Goal: Task Accomplishment & Management: Complete application form

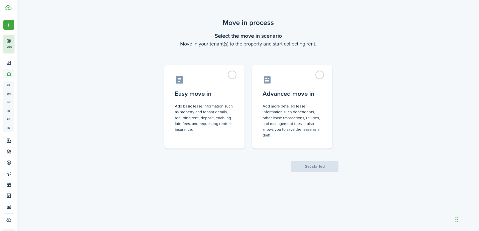
click at [306, 168] on span "Get started" at bounding box center [315, 166] width 48 height 5
click at [307, 163] on scenario-actions "Get started" at bounding box center [315, 161] width 48 height 24
click at [235, 74] on label "Easy move in Add basic lease information such as property and tenant details, r…" at bounding box center [204, 106] width 80 height 84
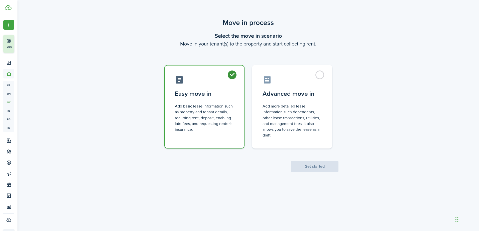
radio input "true"
click at [310, 165] on button "Get started" at bounding box center [315, 166] width 48 height 11
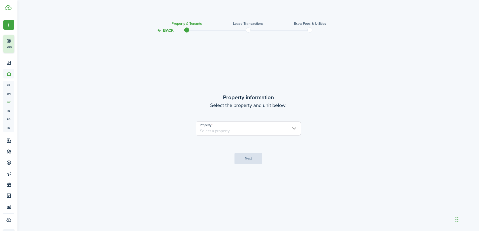
click at [292, 126] on input "Property" at bounding box center [248, 129] width 105 height 14
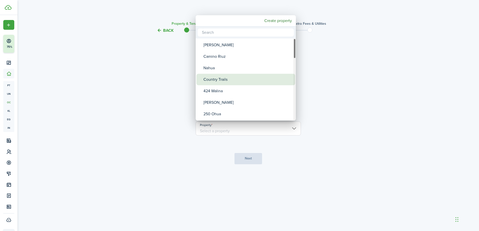
click at [236, 79] on div "Country Trails" at bounding box center [247, 80] width 89 height 12
type input "Country Trails"
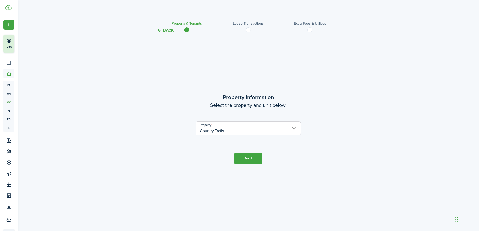
click at [248, 157] on button "Next" at bounding box center [248, 158] width 28 height 11
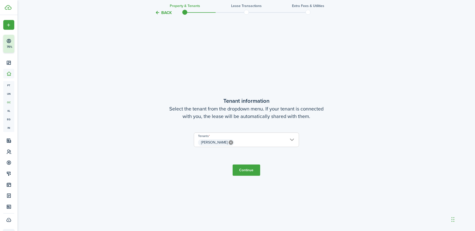
scroll to position [198, 0]
click at [244, 168] on button "Continue" at bounding box center [247, 169] width 28 height 11
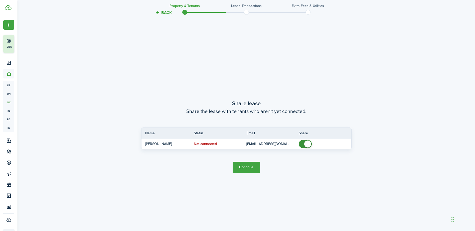
scroll to position [429, 0]
click at [248, 166] on button "Continue" at bounding box center [247, 166] width 28 height 11
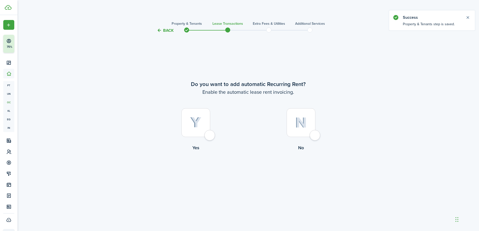
click at [210, 135] on div at bounding box center [195, 122] width 29 height 29
radio input "true"
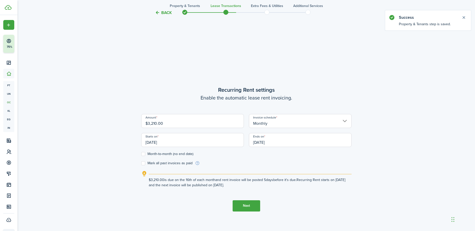
scroll to position [198, 0]
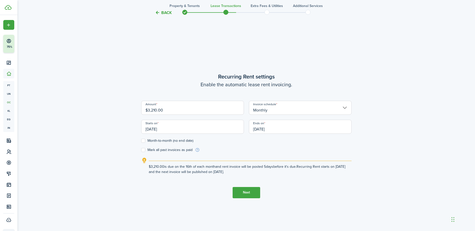
click at [142, 142] on label "Month-to-month (no end date)" at bounding box center [167, 141] width 52 height 4
click at [141, 141] on input "Month-to-month (no end date)" at bounding box center [141, 141] width 0 height 0
checkbox input "true"
drag, startPoint x: 178, startPoint y: 128, endPoint x: 146, endPoint y: 127, distance: 32.6
click at [146, 127] on input "[DATE]" at bounding box center [192, 127] width 103 height 14
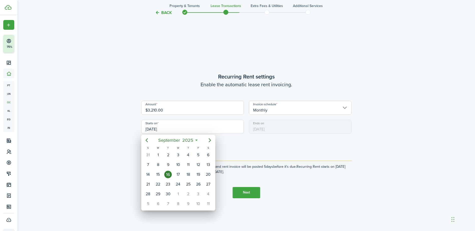
click at [153, 129] on div at bounding box center [237, 116] width 555 height 312
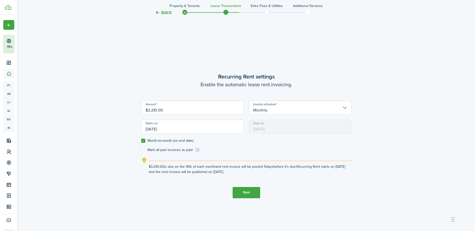
click at [170, 127] on input "[DATE]" at bounding box center [192, 127] width 103 height 14
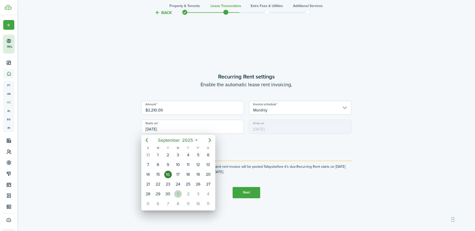
click at [175, 193] on div "1" at bounding box center [178, 195] width 8 height 8
type input "[DATE]"
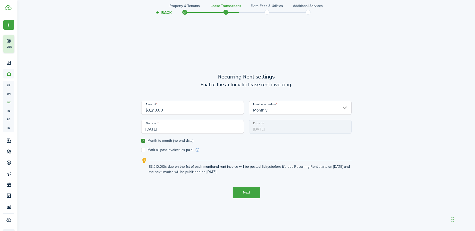
click at [241, 190] on button "Next" at bounding box center [247, 192] width 28 height 11
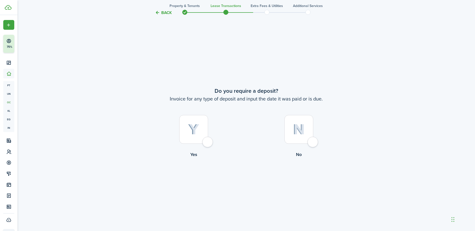
scroll to position [429, 0]
click at [313, 140] on div at bounding box center [299, 129] width 29 height 29
radio input "true"
click at [243, 180] on button "Continue" at bounding box center [247, 178] width 28 height 11
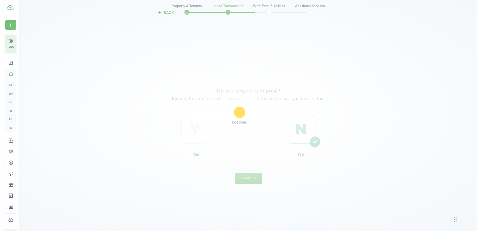
scroll to position [0, 0]
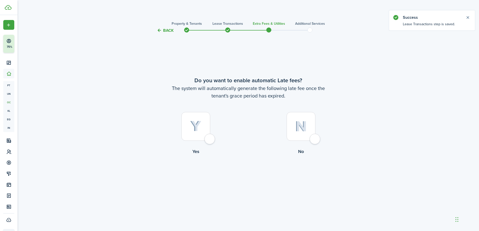
click at [210, 139] on div at bounding box center [195, 126] width 29 height 29
radio input "true"
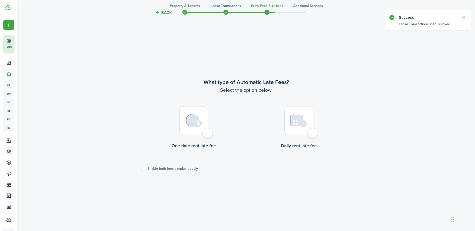
scroll to position [198, 0]
click at [208, 134] on div at bounding box center [193, 119] width 29 height 29
radio input "true"
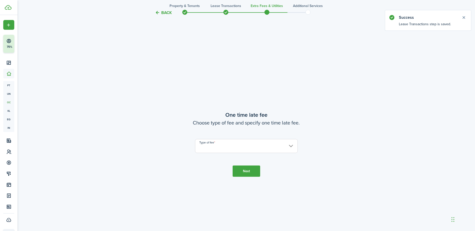
scroll to position [429, 0]
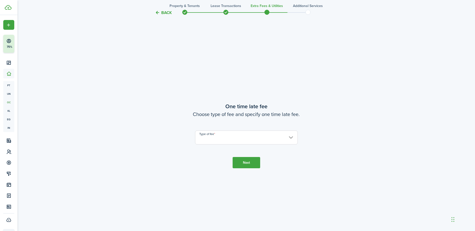
click at [217, 137] on input "Type of fee" at bounding box center [246, 138] width 103 height 14
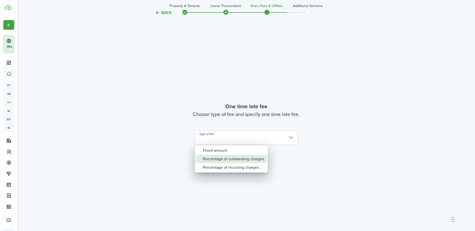
click at [227, 160] on div "Percentage of outstanding charges" at bounding box center [233, 159] width 61 height 9
type input "Percentage of outstanding charges"
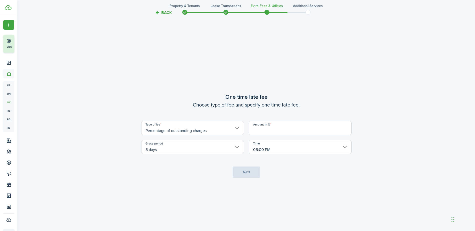
click at [266, 129] on input "Amount in %" at bounding box center [300, 128] width 103 height 14
type input "10"
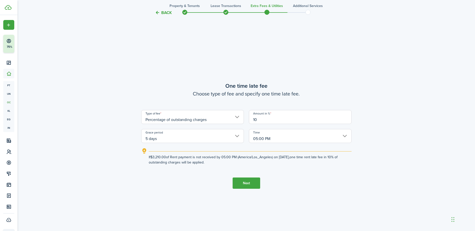
click at [245, 184] on button "Next" at bounding box center [247, 183] width 28 height 11
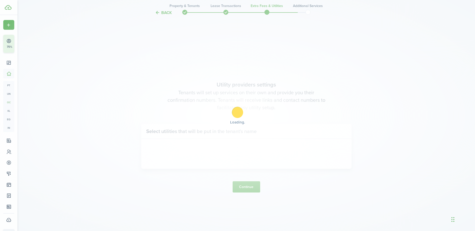
scroll to position [661, 0]
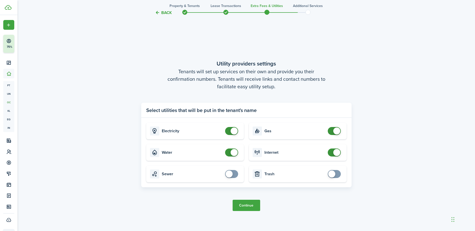
checkbox input "true"
click at [331, 174] on span at bounding box center [331, 174] width 7 height 7
checkbox input "true"
click at [230, 173] on span at bounding box center [229, 174] width 7 height 7
click at [245, 202] on button "Continue" at bounding box center [247, 205] width 28 height 11
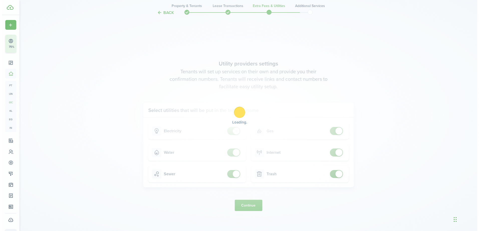
scroll to position [0, 0]
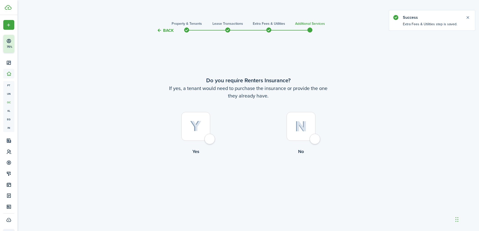
click at [208, 140] on div at bounding box center [195, 126] width 29 height 29
radio input "true"
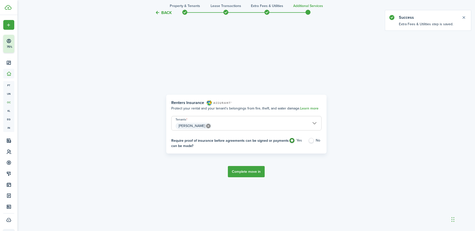
scroll to position [198, 0]
click at [250, 170] on button "Complete move in" at bounding box center [246, 171] width 37 height 11
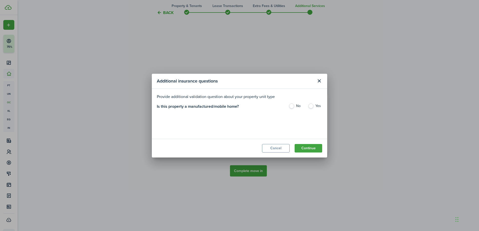
click at [291, 107] on label "No" at bounding box center [296, 108] width 14 height 8
radio input "true"
click at [309, 146] on button "Continue" at bounding box center [309, 148] width 28 height 9
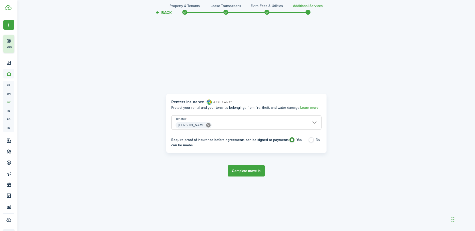
click at [243, 172] on button "Complete move in" at bounding box center [246, 171] width 37 height 11
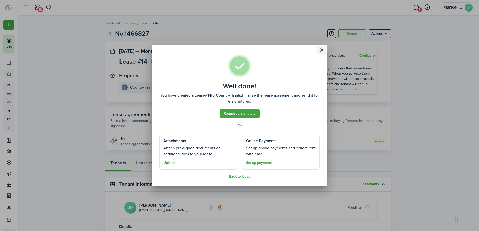
click at [322, 51] on button "Close modal" at bounding box center [321, 50] width 9 height 9
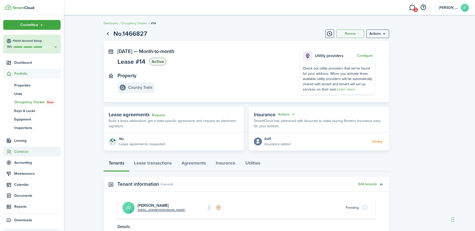
click at [22, 150] on span "Contacts" at bounding box center [37, 151] width 46 height 5
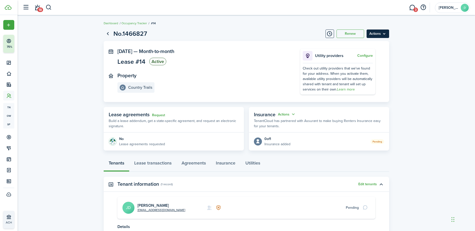
click at [385, 33] on menu-btn "Actions" at bounding box center [378, 34] width 23 height 9
click at [260, 37] on page-view-header "No.1466827 Renew Actions" at bounding box center [247, 34] width 286 height 10
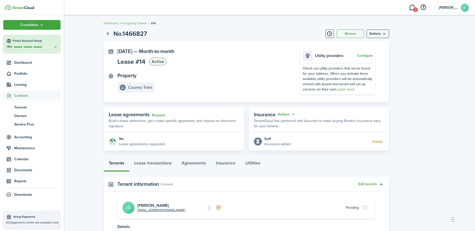
click at [25, 97] on span "Contacts" at bounding box center [37, 95] width 46 height 5
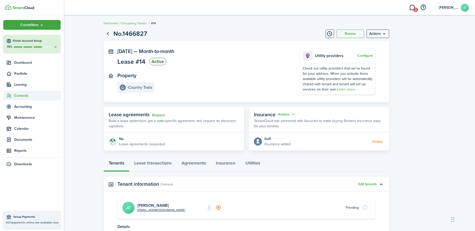
click at [25, 97] on span "Contacts" at bounding box center [37, 95] width 46 height 5
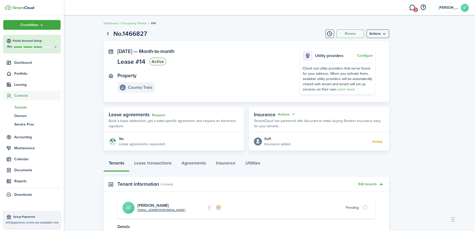
click at [24, 107] on span "Tenants" at bounding box center [37, 107] width 46 height 5
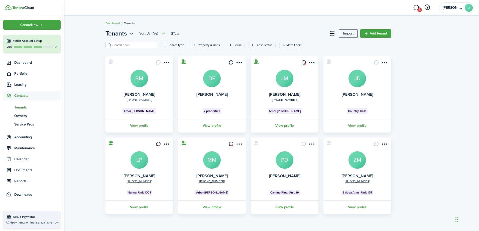
click at [19, 95] on span "Contacts" at bounding box center [37, 95] width 46 height 5
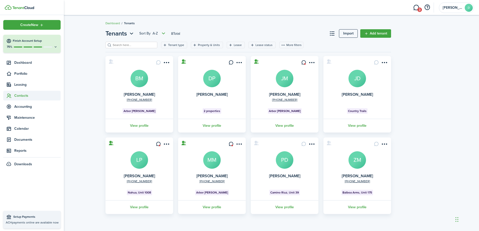
click at [23, 95] on span "Contacts" at bounding box center [37, 95] width 46 height 5
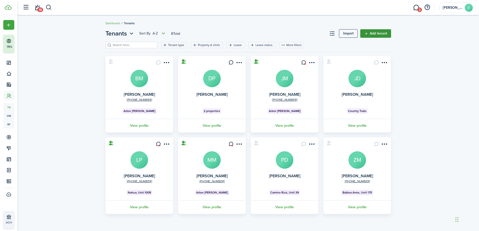
click at [368, 33] on link "Add tenant" at bounding box center [375, 33] width 31 height 9
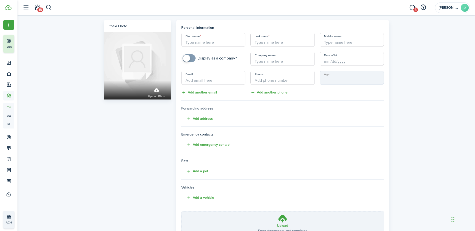
click at [226, 41] on input "First name" at bounding box center [213, 40] width 64 height 14
type input "[PERSON_NAME]"
click at [259, 45] on input "Last name" at bounding box center [283, 40] width 64 height 14
type input "[PERSON_NAME]"
click at [211, 79] on input "Email" at bounding box center [213, 78] width 64 height 14
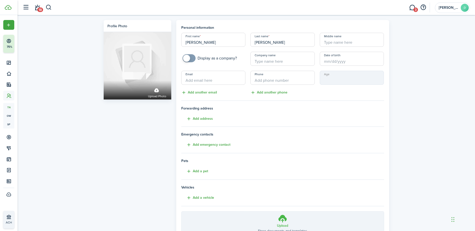
click at [280, 217] on icon at bounding box center [283, 218] width 10 height 9
click at [182, 212] on input "Upload Store documents and templates Choose file" at bounding box center [182, 212] width 0 height 0
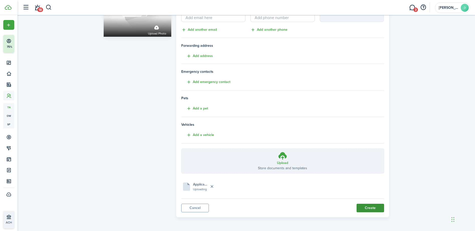
click at [363, 206] on button "Create" at bounding box center [371, 208] width 28 height 9
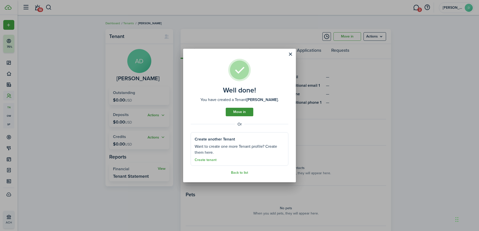
click at [237, 112] on link "Move in" at bounding box center [240, 112] width 28 height 9
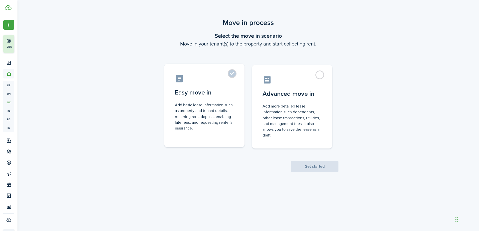
click at [232, 75] on label "Easy move in Add basic lease information such as property and tenant details, r…" at bounding box center [204, 106] width 80 height 84
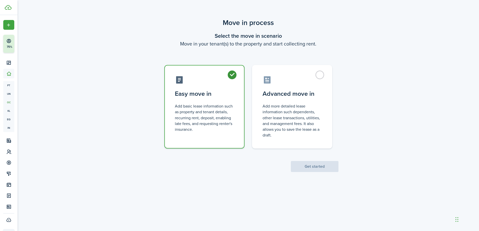
radio input "true"
click at [314, 166] on button "Get started" at bounding box center [315, 166] width 48 height 11
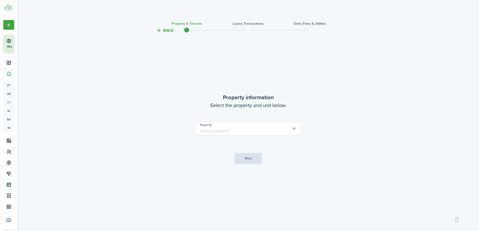
click at [295, 129] on input "Property" at bounding box center [248, 129] width 105 height 14
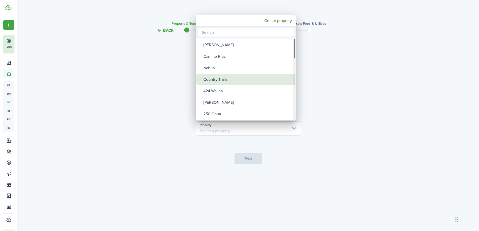
click at [227, 78] on div "Country Trails" at bounding box center [247, 80] width 89 height 12
type input "Country Trails"
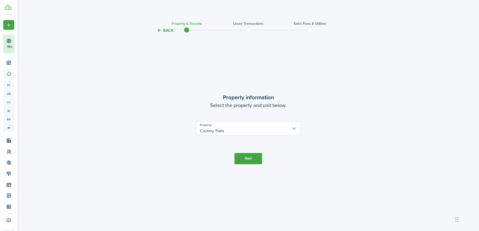
click at [247, 158] on button "Next" at bounding box center [248, 158] width 28 height 11
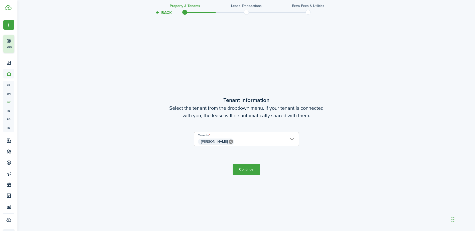
scroll to position [198, 0]
click at [247, 169] on button "Continue" at bounding box center [247, 169] width 28 height 11
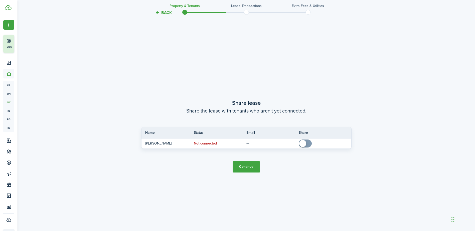
scroll to position [429, 0]
click at [247, 167] on button "Continue" at bounding box center [247, 166] width 28 height 11
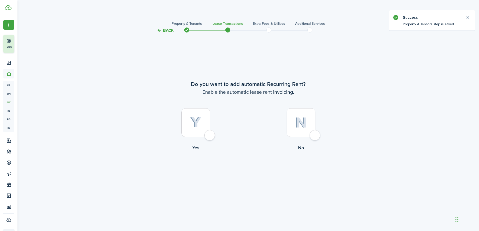
click at [315, 134] on div at bounding box center [301, 122] width 29 height 29
radio input "true"
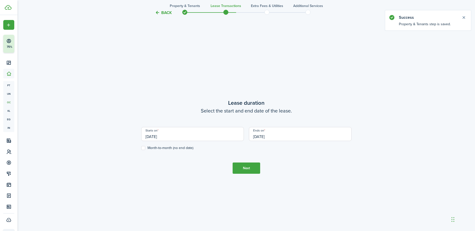
scroll to position [198, 0]
click at [143, 147] on label "Month-to-month (no end date)" at bounding box center [167, 147] width 52 height 4
click at [141, 147] on input "Month-to-month (no end date)" at bounding box center [141, 147] width 0 height 0
checkbox input "true"
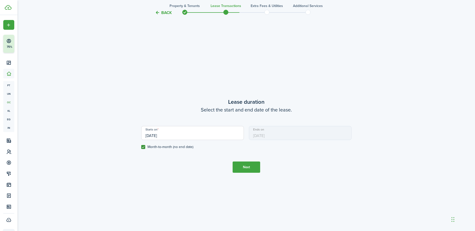
drag, startPoint x: 173, startPoint y: 135, endPoint x: 118, endPoint y: 136, distance: 55.1
click at [118, 136] on div "Back Property & Tenants Lease Transactions Extra fees & Utilities Additional Se…" at bounding box center [246, 36] width 291 height 432
click at [151, 136] on input "[DATE]" at bounding box center [192, 133] width 103 height 14
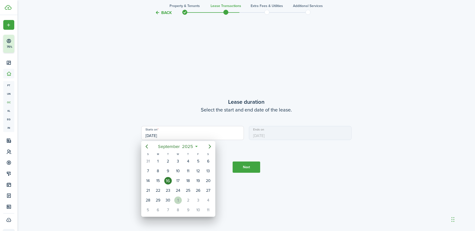
click at [179, 202] on div "1" at bounding box center [178, 201] width 8 height 8
type input "[DATE]"
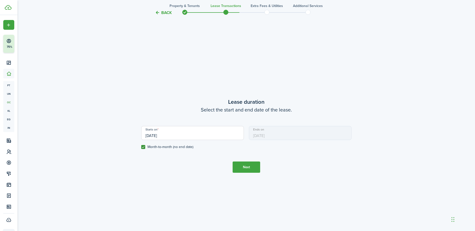
click at [242, 167] on button "Next" at bounding box center [247, 167] width 28 height 11
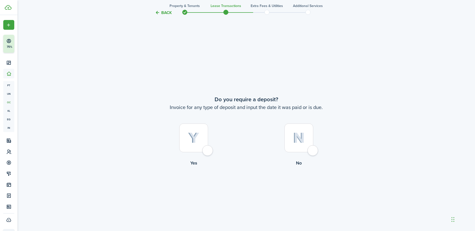
scroll to position [429, 0]
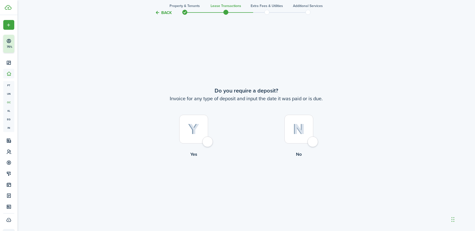
click at [313, 142] on div at bounding box center [299, 129] width 29 height 29
radio input "true"
click at [253, 176] on button "Continue" at bounding box center [247, 178] width 28 height 11
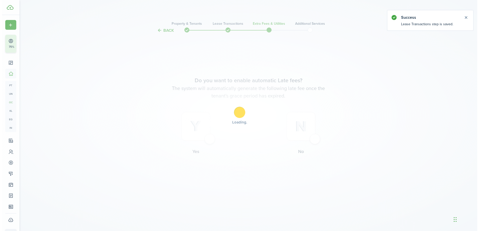
scroll to position [0, 0]
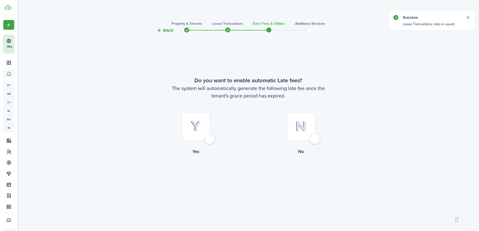
click at [210, 141] on div at bounding box center [195, 126] width 29 height 29
radio input "true"
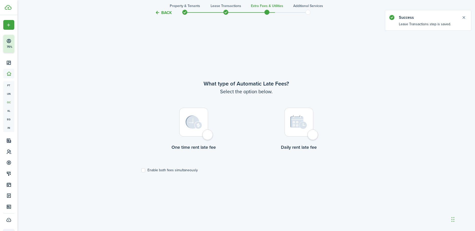
scroll to position [198, 0]
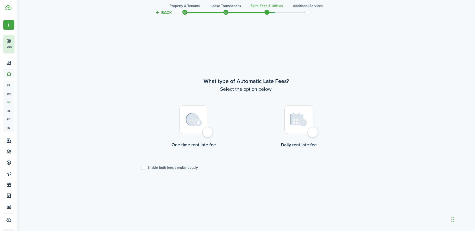
click at [204, 134] on div at bounding box center [193, 119] width 29 height 29
radio input "true"
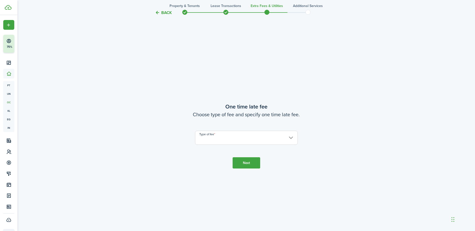
scroll to position [429, 0]
click at [263, 139] on input "Type of fee" at bounding box center [246, 138] width 103 height 14
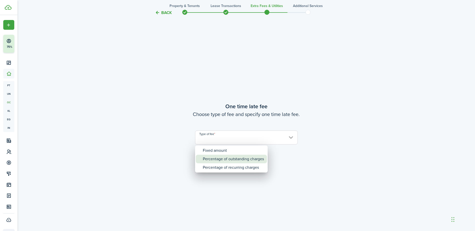
click at [224, 160] on div "Percentage of outstanding charges" at bounding box center [233, 159] width 61 height 9
type input "Percentage of outstanding charges"
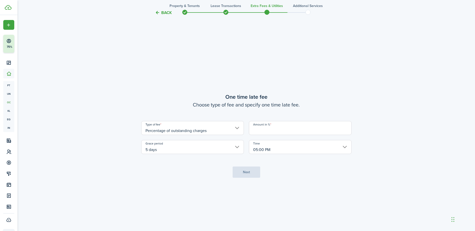
click at [224, 11] on span at bounding box center [226, 13] width 8 height 8
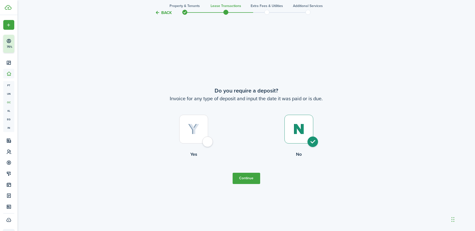
click at [243, 177] on button "Continue" at bounding box center [247, 178] width 28 height 11
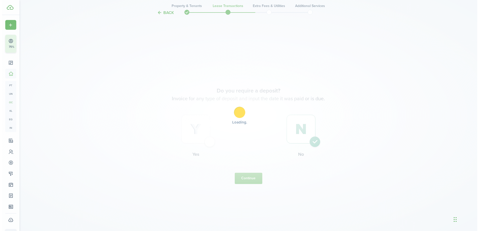
scroll to position [0, 0]
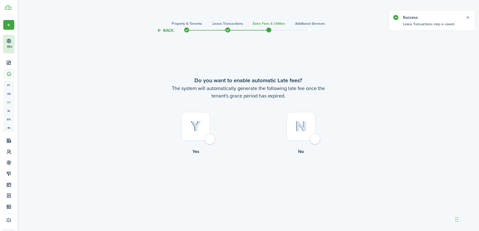
click at [315, 139] on div at bounding box center [301, 126] width 29 height 29
radio input "true"
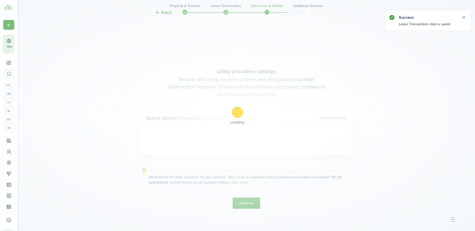
scroll to position [198, 0]
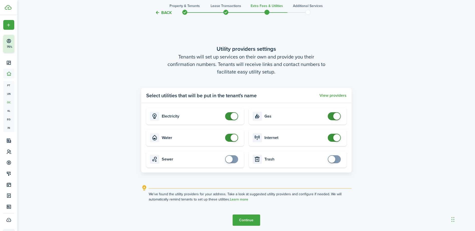
click at [249, 219] on button "Continue" at bounding box center [247, 220] width 28 height 11
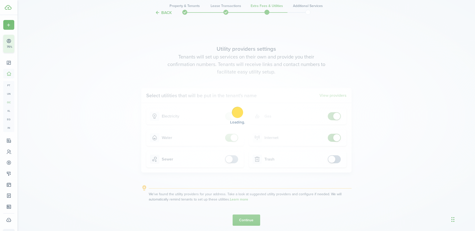
scroll to position [0, 0]
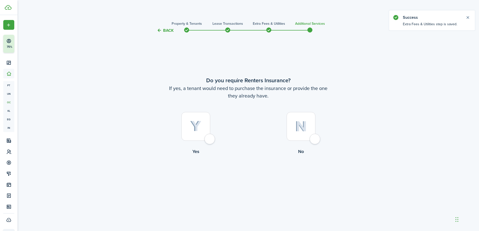
click at [315, 139] on div at bounding box center [301, 126] width 29 height 29
radio input "true"
click at [244, 176] on button "Complete move in" at bounding box center [248, 175] width 37 height 11
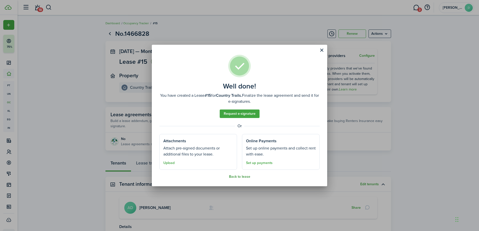
click at [239, 175] on button "Back to lease" at bounding box center [239, 177] width 21 height 4
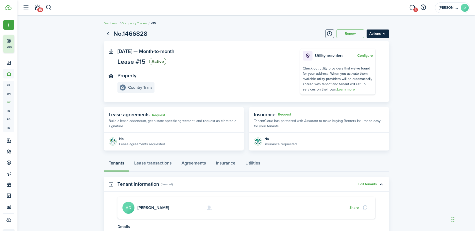
click at [374, 32] on menu-btn "Actions" at bounding box center [378, 34] width 23 height 9
click at [414, 43] on lease-view "No.1466828 Renew Actions [DATE] — Month-to-month Lease #15 Active Property Coun…" at bounding box center [247, 147] width 458 height 240
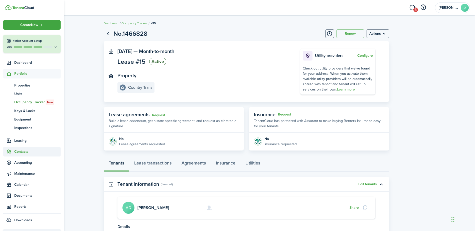
click at [24, 151] on span "Contacts" at bounding box center [37, 151] width 46 height 5
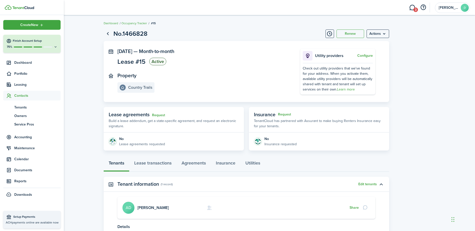
click at [25, 96] on span "Contacts" at bounding box center [37, 95] width 46 height 5
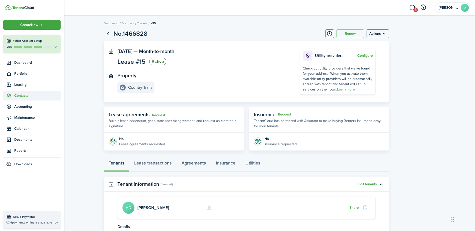
click at [17, 93] on span "Contacts" at bounding box center [37, 95] width 46 height 5
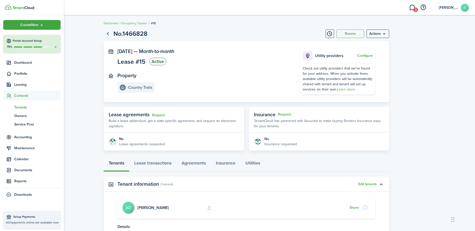
click at [22, 106] on span "Tenants" at bounding box center [37, 107] width 46 height 5
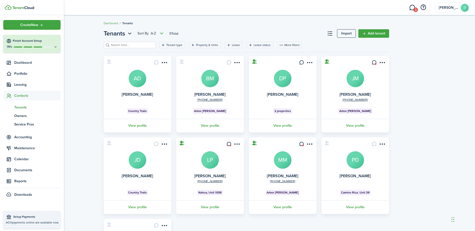
click at [27, 95] on span "Contacts" at bounding box center [37, 95] width 46 height 5
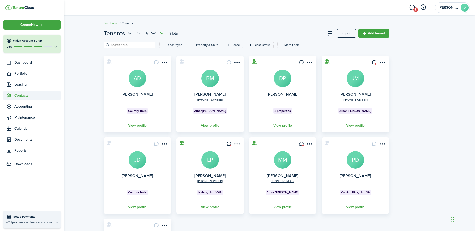
click at [18, 95] on span "Contacts" at bounding box center [37, 95] width 46 height 5
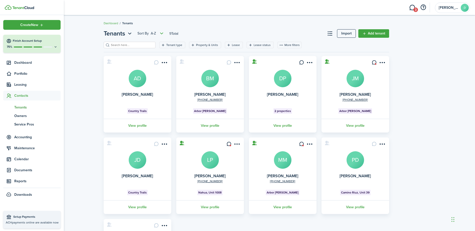
click at [18, 107] on span "Tenants" at bounding box center [37, 107] width 46 height 5
click at [21, 107] on span "Tenants" at bounding box center [37, 107] width 46 height 5
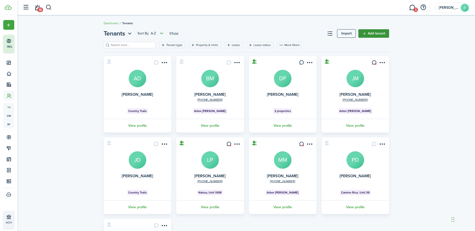
click at [379, 32] on link "Add tenant" at bounding box center [373, 33] width 31 height 9
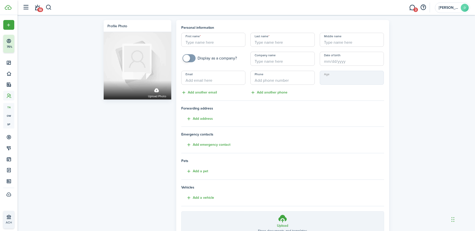
click at [199, 42] on input "First name" at bounding box center [213, 40] width 64 height 14
type input "[PERSON_NAME]"
click at [265, 39] on input "Last name" at bounding box center [283, 40] width 64 height 14
click at [326, 61] on input "Date of birth" at bounding box center [352, 59] width 64 height 14
type input "[PERSON_NAME]"
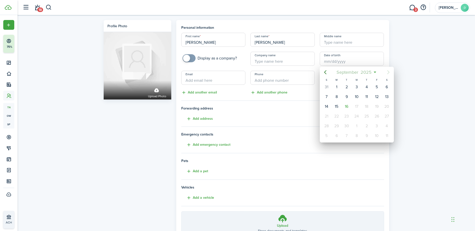
click at [373, 71] on mbsc-button "[DATE]" at bounding box center [354, 72] width 41 height 9
click at [359, 70] on span "2025" at bounding box center [354, 72] width 13 height 9
click at [326, 72] on icon "Previous page" at bounding box center [325, 72] width 6 height 6
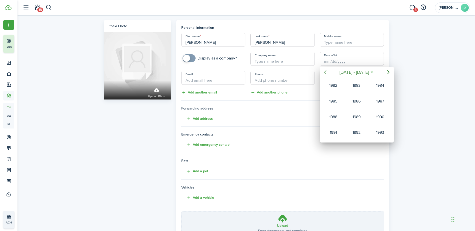
click at [326, 72] on icon "Previous page" at bounding box center [325, 72] width 6 height 6
click at [376, 89] on div "1960" at bounding box center [380, 86] width 18 height 8
click at [381, 131] on div "Dec" at bounding box center [380, 133] width 18 height 8
click at [367, 94] on div "8" at bounding box center [367, 97] width 8 height 8
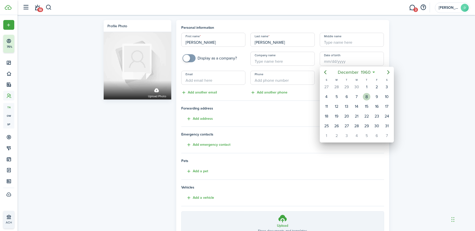
type input "[DATE]"
type input "64"
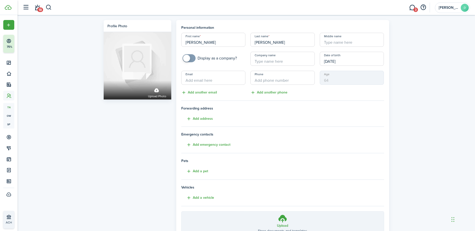
click at [206, 79] on input "Email" at bounding box center [213, 78] width 64 height 14
type input "[EMAIL_ADDRESS][DOMAIN_NAME]"
click at [260, 79] on input "+1" at bounding box center [283, 78] width 64 height 14
type input "[PHONE_NUMBER]"
click at [199, 143] on button "Add emergency contact" at bounding box center [205, 145] width 49 height 6
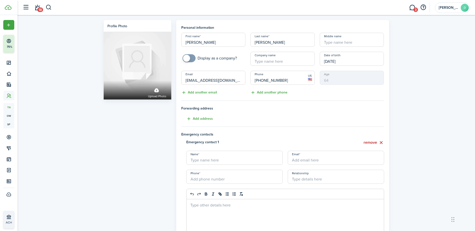
click at [198, 163] on input "Name" at bounding box center [234, 158] width 96 height 14
type input "[PERSON_NAME]"
click at [298, 159] on input "Email" at bounding box center [336, 158] width 96 height 14
type input "[EMAIL_ADDRESS][PERSON_NAME][DOMAIN_NAME]"
click at [231, 178] on input "+1" at bounding box center [234, 177] width 96 height 14
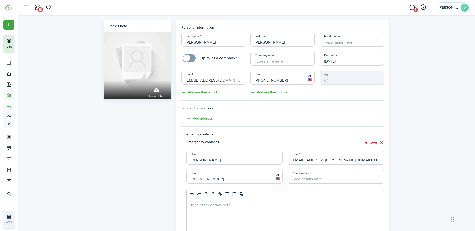
type input "[PHONE_NUMBER]"
click at [313, 174] on input "Relationship" at bounding box center [336, 177] width 96 height 14
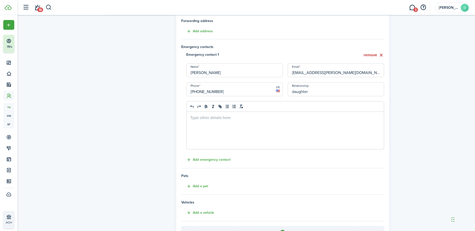
scroll to position [97, 0]
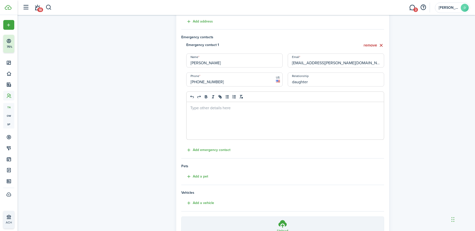
type input "daughter"
click at [200, 177] on button "Add a pet" at bounding box center [194, 177] width 27 height 6
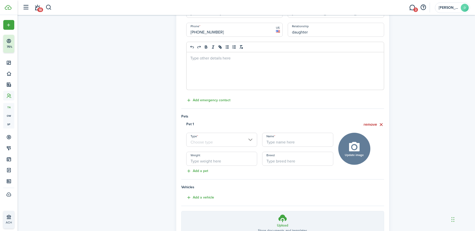
scroll to position [151, 0]
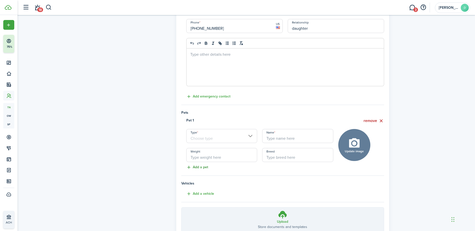
click at [199, 167] on button "Add a pet" at bounding box center [194, 168] width 27 height 6
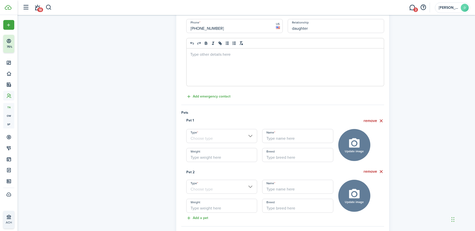
click at [201, 184] on input "Type" at bounding box center [221, 187] width 71 height 14
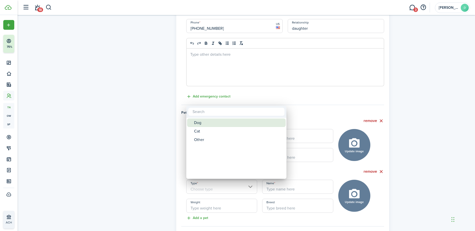
click at [200, 127] on div "Dog" at bounding box center [238, 123] width 89 height 9
type input "Dog"
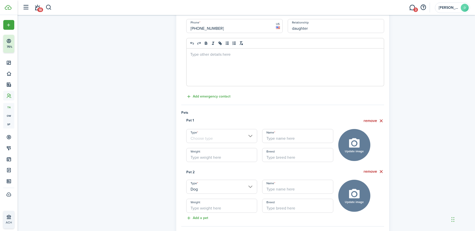
click at [278, 189] on input "Name" at bounding box center [297, 187] width 71 height 14
click at [212, 208] on input "Weight" at bounding box center [221, 206] width 71 height 14
type input "25"
click at [268, 209] on input "Breed" at bounding box center [297, 206] width 71 height 14
type input "Poodle Terrier"
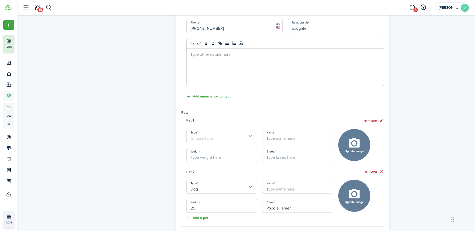
click at [199, 136] on input "Type" at bounding box center [221, 136] width 71 height 14
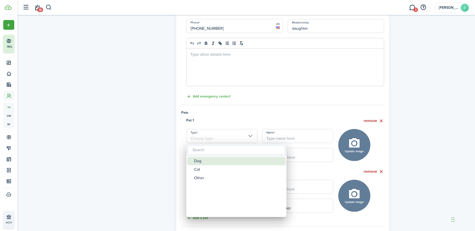
click at [197, 164] on div "Dog" at bounding box center [238, 161] width 89 height 9
type input "Dog"
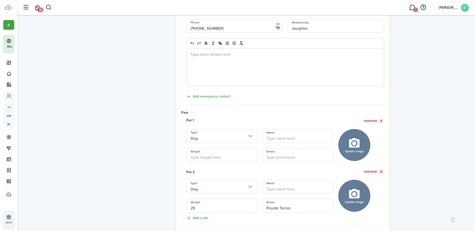
click at [213, 157] on input "Weight" at bounding box center [221, 155] width 71 height 14
type input "25"
click at [278, 160] on input "Breed" at bounding box center [297, 155] width 71 height 14
click at [230, 189] on input "Dog" at bounding box center [221, 187] width 71 height 14
type input "Poodle Terrier"
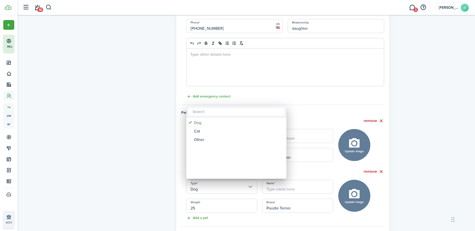
click at [372, 172] on div at bounding box center [237, 116] width 555 height 312
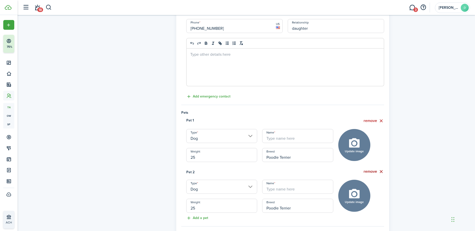
click at [383, 173] on button "remove" at bounding box center [374, 172] width 21 height 6
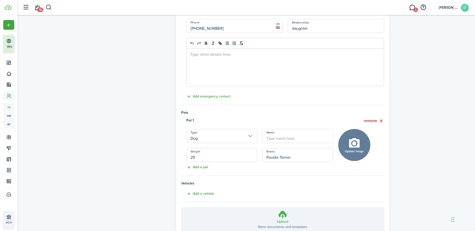
click at [286, 219] on h3 "Upload" at bounding box center [282, 221] width 11 height 5
click at [182, 208] on input "Upload Store documents and templates Choose file" at bounding box center [182, 208] width 0 height 0
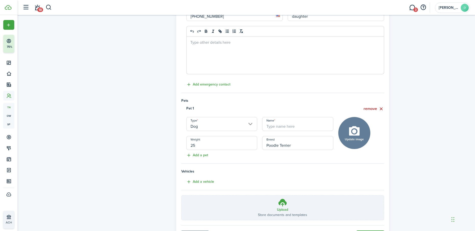
scroll to position [190, 0]
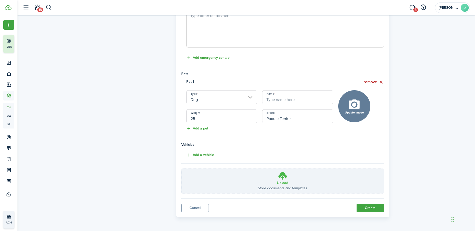
click at [276, 182] on label "Upload Store documents and templates Choose file" at bounding box center [283, 181] width 202 height 25
click at [182, 169] on input "Upload Store documents and templates Choose file" at bounding box center [182, 169] width 0 height 0
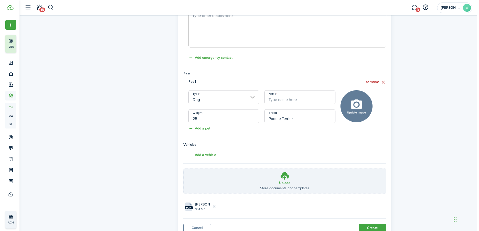
scroll to position [210, 0]
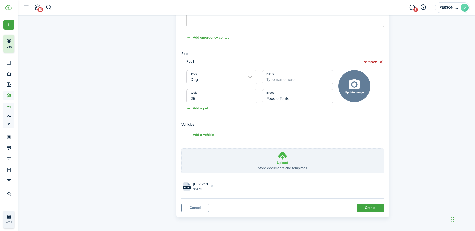
click at [279, 168] on p "Store documents and templates" at bounding box center [282, 168] width 49 height 5
click at [182, 149] on input "Upload Store documents and templates Choose file" at bounding box center [182, 149] width 0 height 0
click at [287, 160] on icon at bounding box center [283, 156] width 10 height 9
click at [182, 149] on input "Upload Store documents and templates Choose file" at bounding box center [182, 149] width 0 height 0
click at [275, 162] on label "Upload Store documents and templates Choose file" at bounding box center [283, 161] width 202 height 25
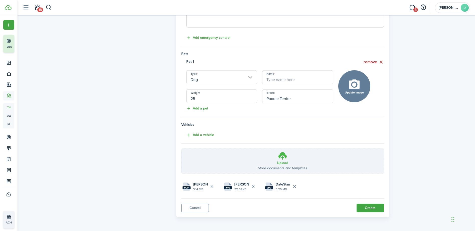
click at [182, 149] on input "Upload Store documents and templates Choose file" at bounding box center [182, 149] width 0 height 0
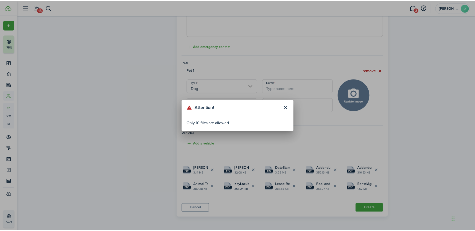
scroll to position [201, 0]
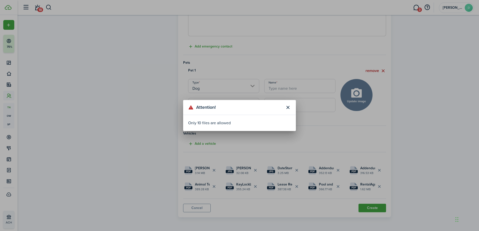
click at [254, 187] on div "Attention! Only 10 files are allowed" at bounding box center [239, 115] width 479 height 231
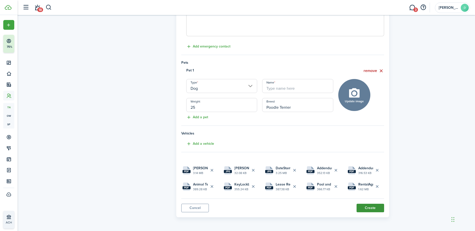
click at [366, 210] on button "Create" at bounding box center [371, 208] width 28 height 9
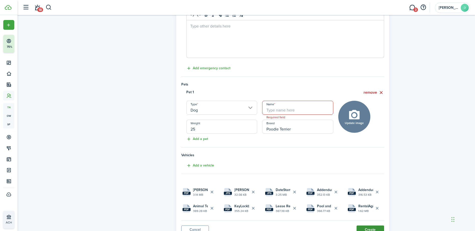
scroll to position [172, 0]
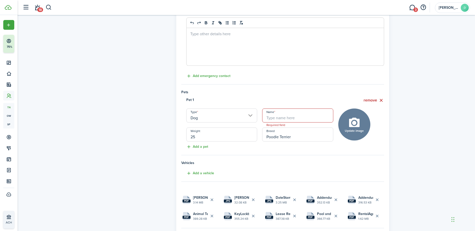
click at [270, 118] on input "Name" at bounding box center [297, 116] width 71 height 14
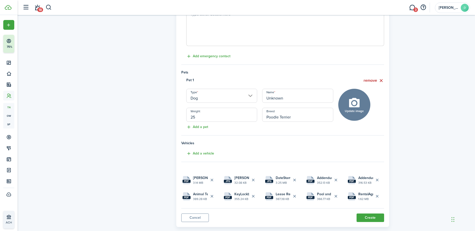
scroll to position [201, 0]
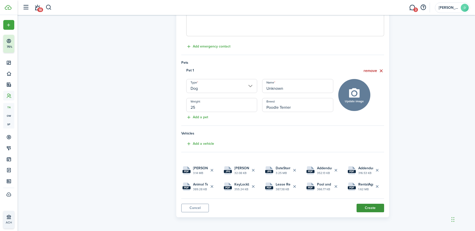
type input "Unknown"
click at [370, 208] on button "Create" at bounding box center [371, 208] width 28 height 9
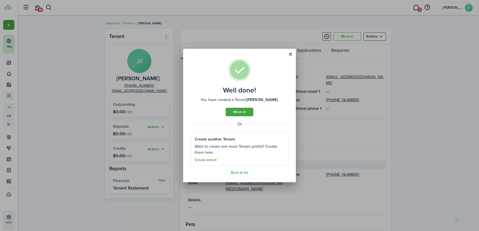
click at [209, 160] on link "Create tenant" at bounding box center [206, 160] width 22 height 4
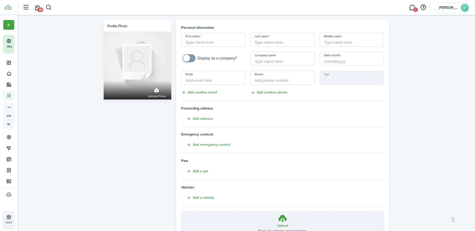
click at [212, 40] on input "First name" at bounding box center [213, 40] width 64 height 14
click at [283, 41] on input "Last name" at bounding box center [283, 40] width 64 height 14
click at [197, 44] on input "[PERSON_NAME]" at bounding box center [213, 40] width 64 height 14
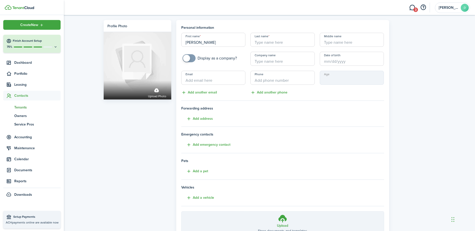
type input "[PERSON_NAME]"
click at [18, 97] on span "Contacts" at bounding box center [37, 95] width 46 height 5
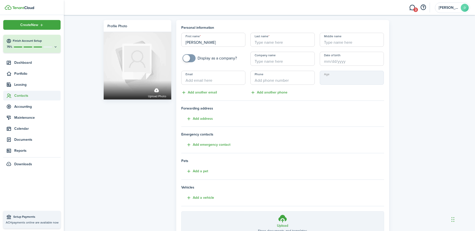
click at [21, 94] on span "Contacts" at bounding box center [37, 95] width 46 height 5
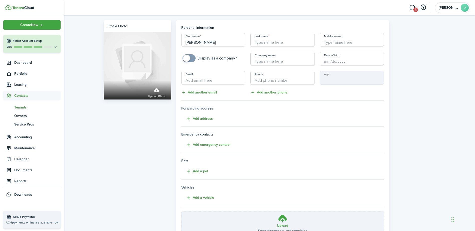
click at [21, 109] on span "Tenants" at bounding box center [37, 107] width 46 height 5
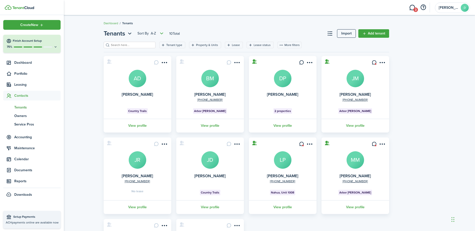
click at [20, 96] on span "Contacts" at bounding box center [37, 95] width 46 height 5
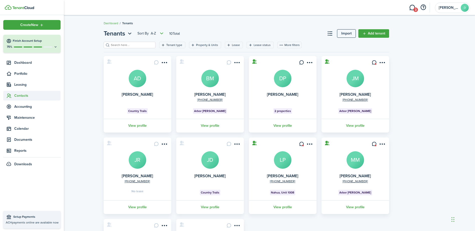
click at [22, 96] on span "Contacts" at bounding box center [37, 95] width 46 height 5
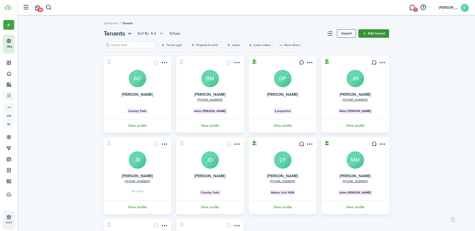
click at [376, 35] on link "Add tenant" at bounding box center [373, 33] width 31 height 9
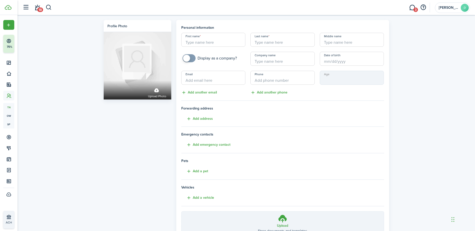
click at [214, 44] on input "First name" at bounding box center [213, 40] width 64 height 14
type input "[PERSON_NAME]"
click at [259, 43] on input "Last name" at bounding box center [283, 40] width 64 height 14
click at [329, 63] on input "Date of birth" at bounding box center [352, 59] width 64 height 14
type input "[PERSON_NAME]"
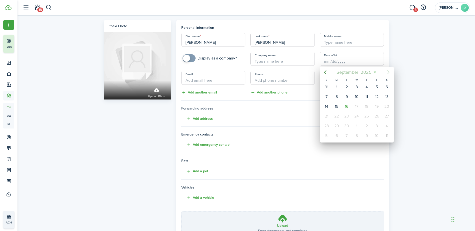
click at [365, 71] on span "2025" at bounding box center [366, 72] width 13 height 9
click at [374, 98] on div "Jun" at bounding box center [380, 101] width 18 height 8
click at [368, 70] on mbsc-button "[DATE]" at bounding box center [354, 72] width 29 height 9
click at [326, 72] on icon "Previous page" at bounding box center [325, 72] width 6 height 6
click at [363, 70] on icon at bounding box center [362, 72] width 5 height 5
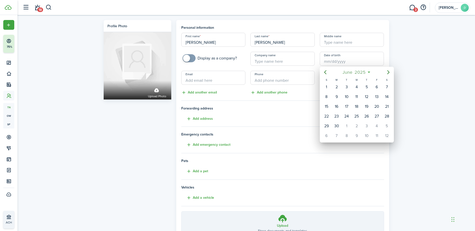
click at [354, 72] on span "2025" at bounding box center [360, 72] width 13 height 9
click at [354, 72] on span "2025" at bounding box center [354, 72] width 13 height 9
click at [327, 73] on icon "Previous page" at bounding box center [325, 72] width 6 height 6
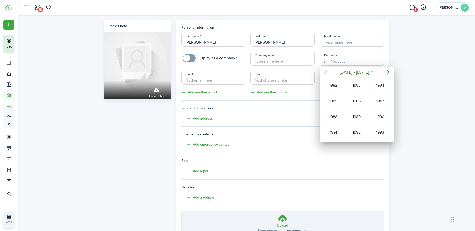
click at [327, 73] on icon "Previous page" at bounding box center [325, 72] width 6 height 6
click at [376, 118] on div "1954" at bounding box center [380, 117] width 18 height 8
click at [377, 96] on div "Jun" at bounding box center [380, 101] width 20 height 15
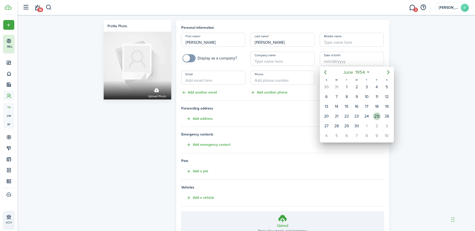
click at [374, 116] on div "25" at bounding box center [377, 117] width 8 height 8
type input "[DATE]"
type input "71"
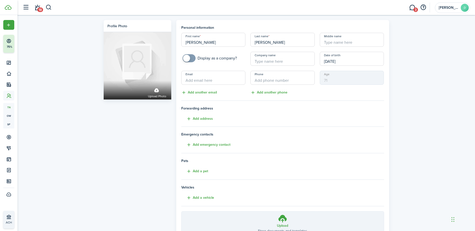
click at [204, 79] on input "Email" at bounding box center [213, 78] width 64 height 14
click at [191, 81] on input "Email" at bounding box center [213, 78] width 64 height 14
type input "[EMAIL_ADDRESS][DOMAIN_NAME]"
click at [260, 81] on input "+1" at bounding box center [283, 78] width 64 height 14
type input "[PHONE_NUMBER]"
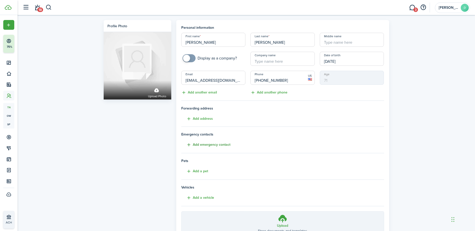
click at [213, 142] on button "Add emergency contact" at bounding box center [205, 145] width 49 height 6
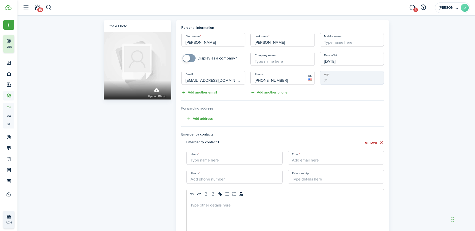
click at [198, 159] on input "Name" at bounding box center [234, 158] width 96 height 14
type input "[PERSON_NAME]"
click at [320, 155] on input "Email" at bounding box center [336, 158] width 96 height 14
type input "[EMAIL_ADDRESS][PERSON_NAME][DOMAIN_NAME]"
click at [221, 180] on input "+1" at bounding box center [234, 177] width 96 height 14
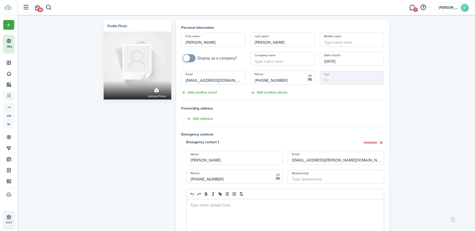
type input "[PHONE_NUMBER]"
click at [312, 175] on input "Relationship" at bounding box center [336, 177] width 96 height 14
type input "daughter"
click at [162, 161] on div "Profile photo Upload photo" at bounding box center [137, 191] width 73 height 343
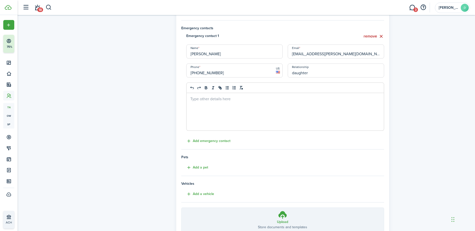
scroll to position [109, 0]
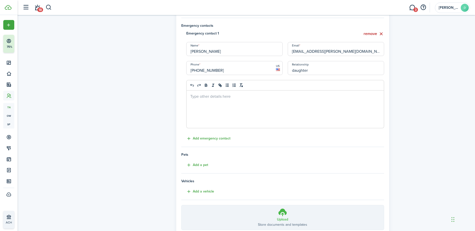
click at [282, 214] on icon at bounding box center [283, 212] width 10 height 9
click at [182, 206] on input "Upload Store documents and templates Choose file" at bounding box center [182, 206] width 0 height 0
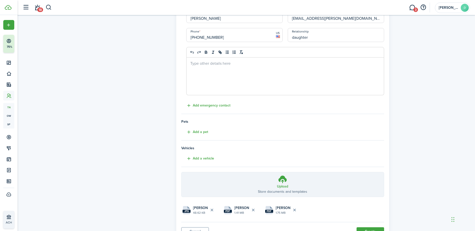
scroll to position [166, 0]
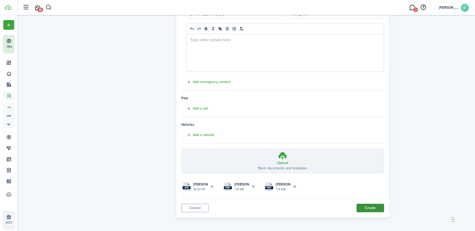
click at [363, 208] on button "Create" at bounding box center [371, 208] width 28 height 9
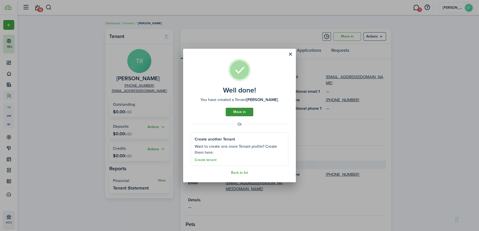
click at [232, 113] on link "Move in" at bounding box center [240, 112] width 28 height 9
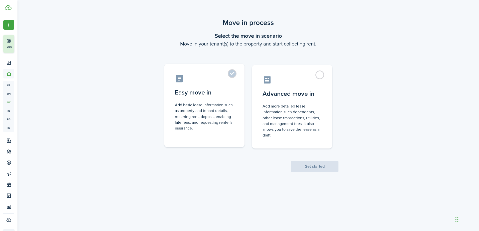
click at [229, 74] on label "Easy move in Add basic lease information such as property and tenant details, r…" at bounding box center [204, 106] width 80 height 84
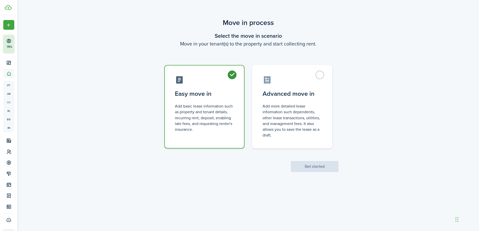
radio input "true"
click at [302, 167] on button "Get started" at bounding box center [315, 166] width 48 height 11
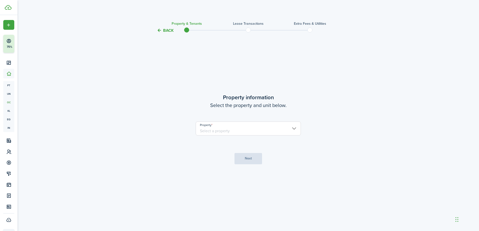
click at [282, 127] on input "Property" at bounding box center [248, 129] width 105 height 14
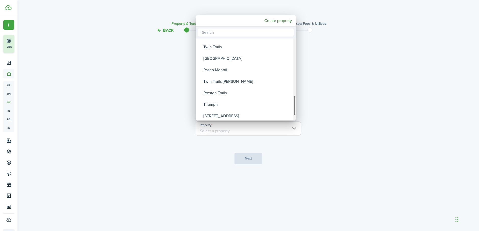
drag, startPoint x: 294, startPoint y: 52, endPoint x: 301, endPoint y: 109, distance: 57.5
click at [301, 109] on div "[PERSON_NAME] [PERSON_NAME] Nahua Country Trails 424 [PERSON_NAME] 250 Ohua Hon…" at bounding box center [239, 115] width 479 height 231
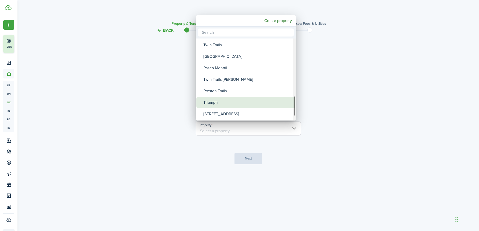
click at [216, 105] on div "Triumph" at bounding box center [247, 103] width 89 height 12
type input "Triumph"
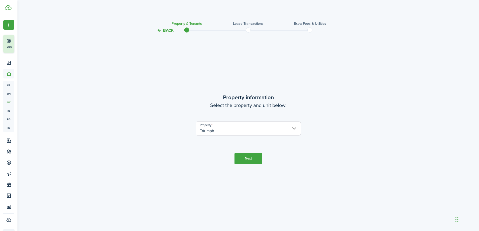
click at [247, 157] on button "Next" at bounding box center [248, 158] width 28 height 11
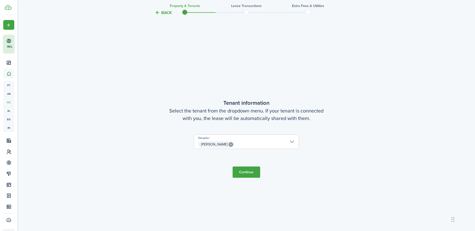
scroll to position [198, 0]
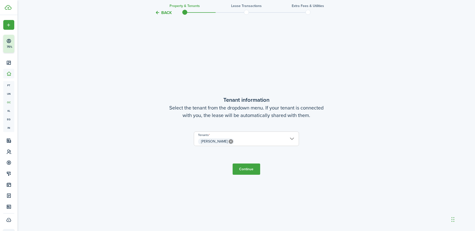
click at [293, 136] on input "[PERSON_NAME]" at bounding box center [246, 135] width 105 height 6
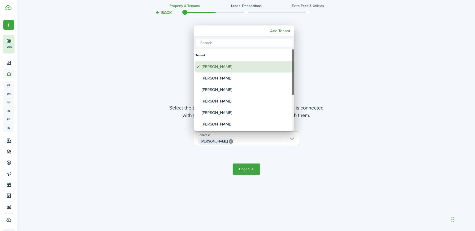
click at [217, 67] on div "[PERSON_NAME]" at bounding box center [246, 67] width 89 height 12
click at [219, 69] on div "[PERSON_NAME]" at bounding box center [246, 67] width 89 height 12
type input "[PERSON_NAME]"
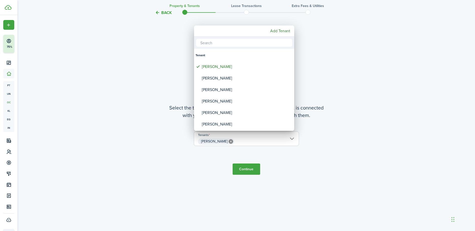
click at [244, 168] on div at bounding box center [237, 116] width 555 height 312
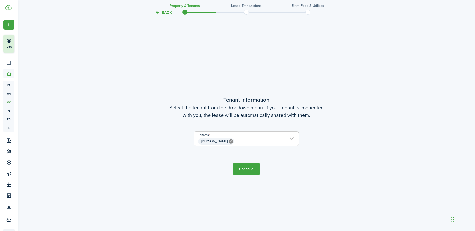
click at [243, 164] on button "Continue" at bounding box center [247, 169] width 28 height 11
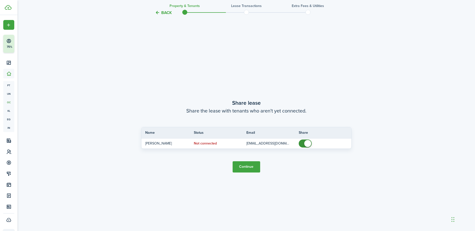
scroll to position [429, 0]
click at [245, 166] on button "Continue" at bounding box center [247, 166] width 28 height 11
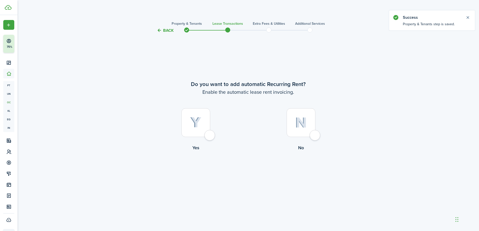
click at [209, 134] on div at bounding box center [195, 122] width 29 height 29
radio input "true"
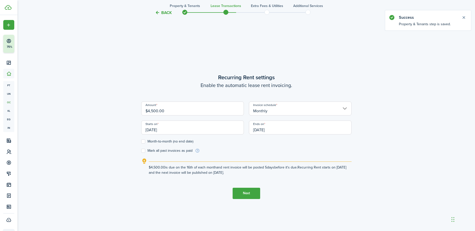
scroll to position [198, 0]
drag, startPoint x: 171, startPoint y: 129, endPoint x: 139, endPoint y: 130, distance: 32.6
click at [139, 130] on div "Starts on [DATE]" at bounding box center [193, 129] width 108 height 19
click at [166, 133] on input "[DATE]" at bounding box center [192, 127] width 103 height 14
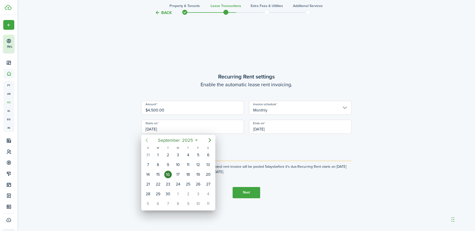
click at [148, 141] on icon "Previous page" at bounding box center [147, 141] width 6 height 6
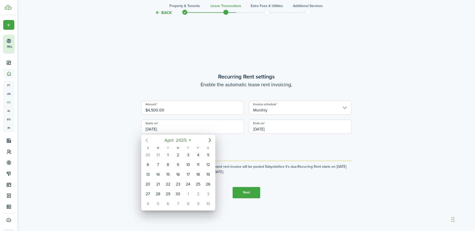
click at [148, 141] on icon "Previous page" at bounding box center [147, 141] width 6 height 6
click at [158, 194] on div "24" at bounding box center [158, 195] width 8 height 8
type input "[DATE]"
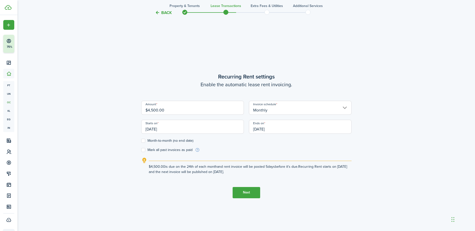
click at [284, 134] on input "[DATE]" at bounding box center [300, 127] width 103 height 14
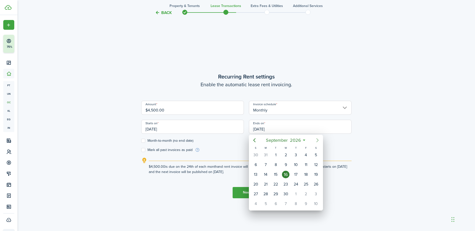
click at [318, 141] on icon "Next page" at bounding box center [318, 141] width 6 height 6
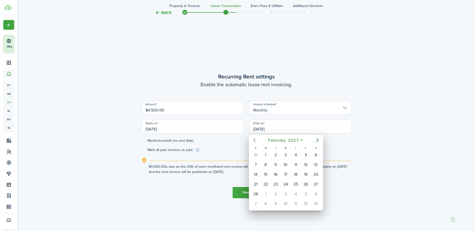
click at [252, 139] on icon "Previous page" at bounding box center [255, 141] width 6 height 6
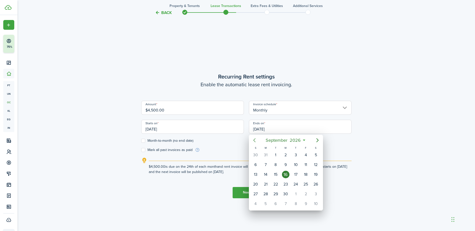
click at [252, 139] on icon "Previous page" at bounding box center [255, 141] width 6 height 6
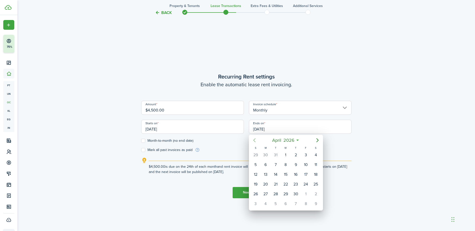
click at [252, 139] on icon "Previous page" at bounding box center [255, 141] width 6 height 6
click at [314, 184] on div "28" at bounding box center [316, 185] width 8 height 8
type input "[DATE]"
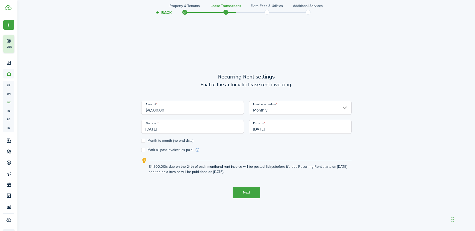
click at [145, 151] on label "Mark all past invoices as paid" at bounding box center [166, 150] width 51 height 4
click at [141, 150] on input "Mark all past invoices as paid" at bounding box center [141, 150] width 0 height 0
checkbox input "true"
click at [341, 108] on input "Monthly" at bounding box center [300, 108] width 103 height 14
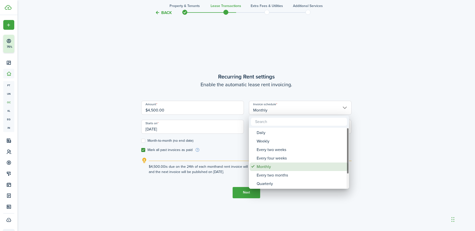
click at [274, 169] on div "Monthly" at bounding box center [301, 167] width 89 height 9
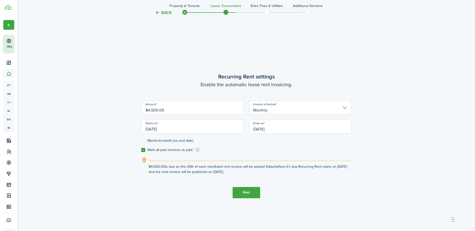
click at [248, 191] on button "Next" at bounding box center [247, 192] width 28 height 11
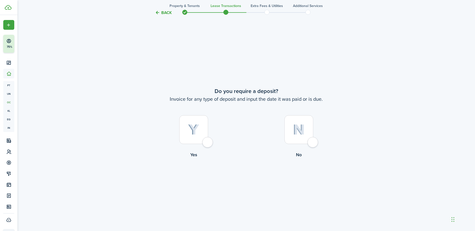
scroll to position [429, 0]
click at [312, 144] on div at bounding box center [299, 129] width 29 height 29
radio input "true"
click at [311, 144] on div at bounding box center [299, 129] width 29 height 29
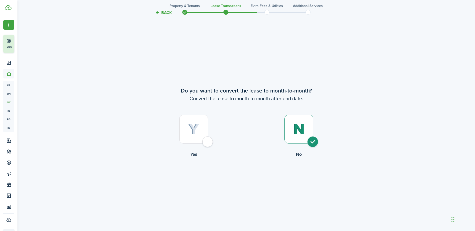
radio input "true"
click at [242, 179] on button "Continue" at bounding box center [247, 178] width 28 height 11
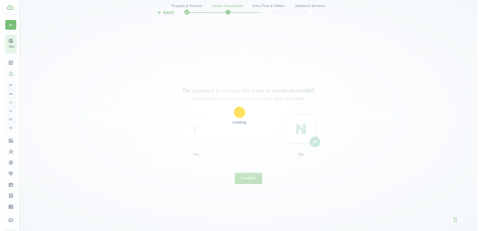
scroll to position [0, 0]
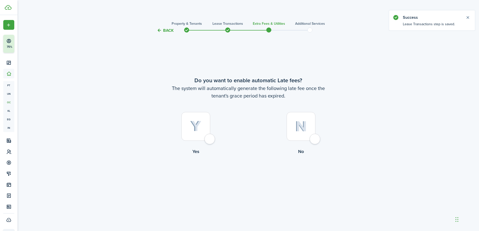
click at [210, 137] on div at bounding box center [195, 126] width 29 height 29
radio input "true"
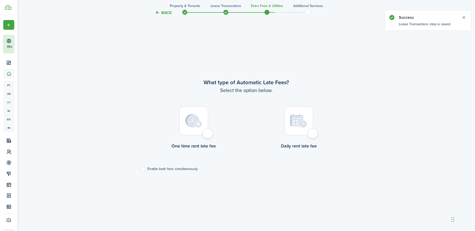
scroll to position [198, 0]
click at [207, 134] on div at bounding box center [193, 119] width 29 height 29
radio input "true"
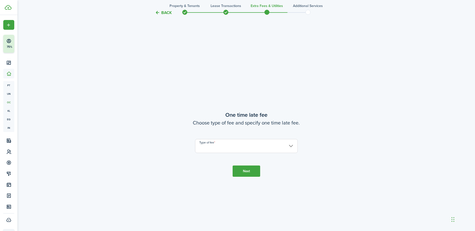
scroll to position [429, 0]
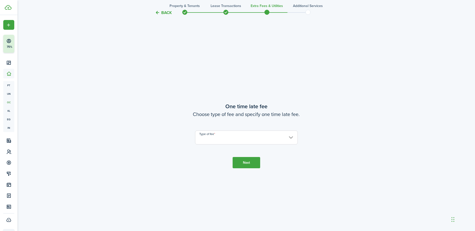
click at [258, 138] on input "Type of fee" at bounding box center [246, 138] width 103 height 14
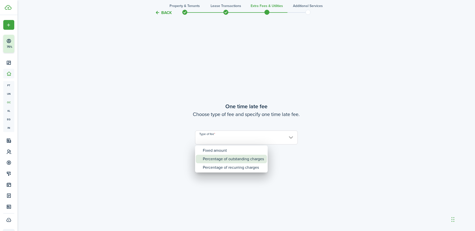
click at [235, 160] on div "Percentage of outstanding charges" at bounding box center [233, 159] width 61 height 9
type input "Percentage of outstanding charges"
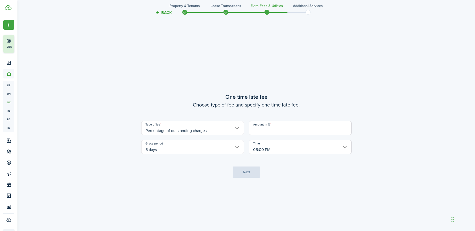
click at [258, 131] on input "Amount in %" at bounding box center [300, 128] width 103 height 14
type input "10"
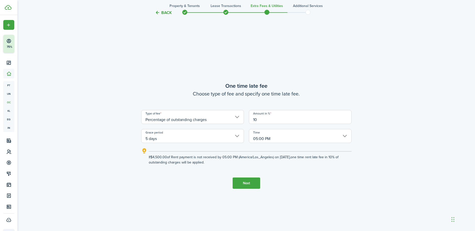
click at [249, 183] on button "Next" at bounding box center [247, 183] width 28 height 11
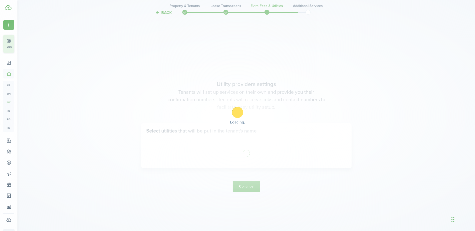
scroll to position [661, 0]
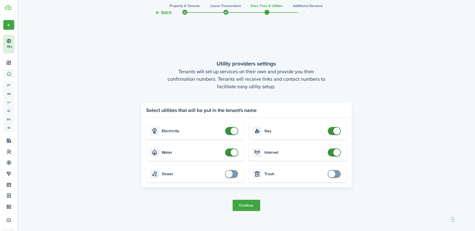
checkbox input "true"
click at [331, 173] on span at bounding box center [331, 174] width 7 height 7
checkbox input "true"
click at [228, 174] on span at bounding box center [229, 174] width 7 height 7
click at [246, 206] on button "Continue" at bounding box center [247, 205] width 28 height 11
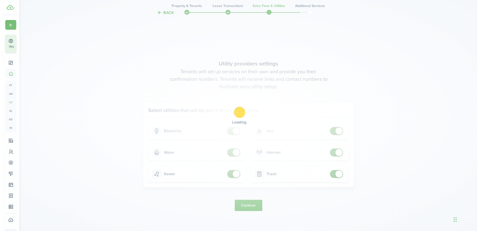
scroll to position [0, 0]
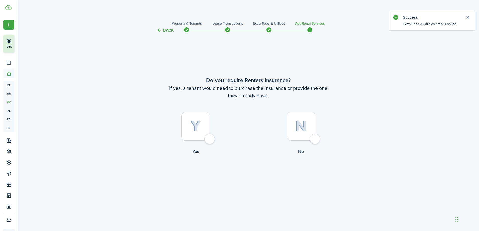
click at [210, 141] on div at bounding box center [195, 126] width 29 height 29
radio input "true"
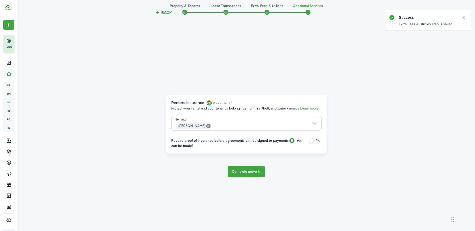
scroll to position [198, 0]
click at [310, 140] on label "No" at bounding box center [314, 142] width 13 height 8
radio input "false"
radio input "true"
click at [249, 169] on button "Complete move in" at bounding box center [246, 171] width 37 height 11
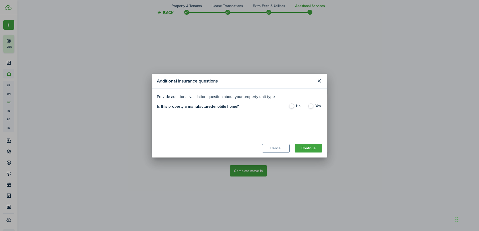
click at [293, 106] on label "No" at bounding box center [296, 108] width 14 height 8
radio input "true"
click at [309, 147] on button "Continue" at bounding box center [309, 148] width 28 height 9
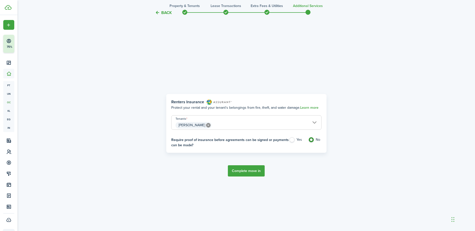
click at [243, 170] on button "Complete move in" at bounding box center [246, 171] width 37 height 11
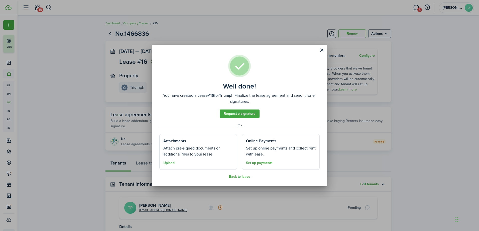
click at [236, 175] on assembled-view "Well done! You have created a Lease #16 for Triumph. Finalize the lease agreeme…" at bounding box center [239, 117] width 160 height 124
click at [236, 176] on button "Back to lease" at bounding box center [239, 177] width 21 height 4
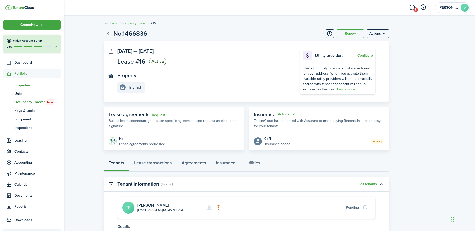
click at [25, 81] on link "pt Properties" at bounding box center [31, 85] width 57 height 9
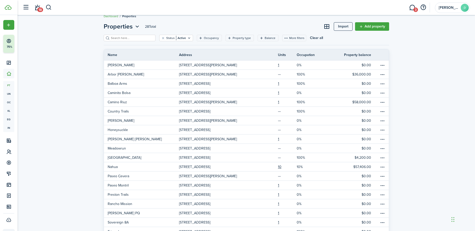
scroll to position [2, 0]
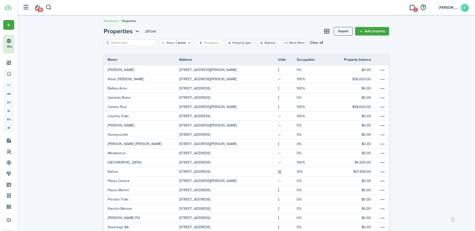
click at [207, 42] on filter-tag-label "Occupancy" at bounding box center [211, 43] width 15 height 5
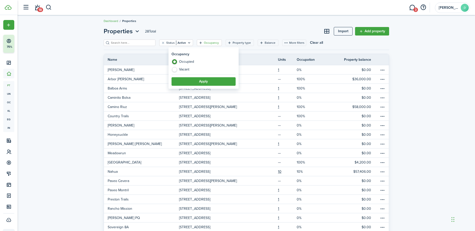
click at [207, 42] on filter-tag-label "Occupancy" at bounding box center [211, 43] width 15 height 5
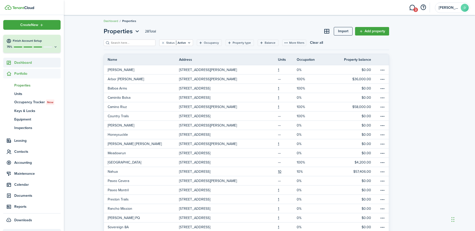
click at [27, 62] on span "Dashboard" at bounding box center [37, 62] width 46 height 5
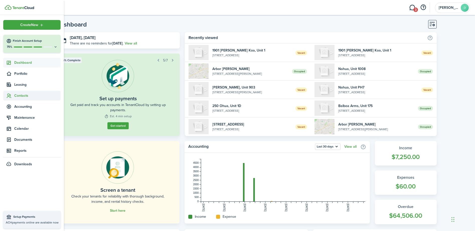
click at [15, 96] on span "Contacts" at bounding box center [37, 95] width 46 height 5
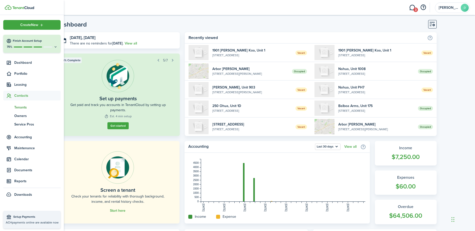
click at [19, 106] on span "Tenants" at bounding box center [37, 107] width 46 height 5
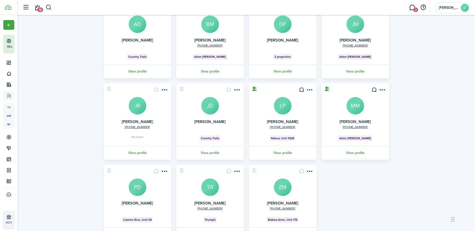
scroll to position [54, 0]
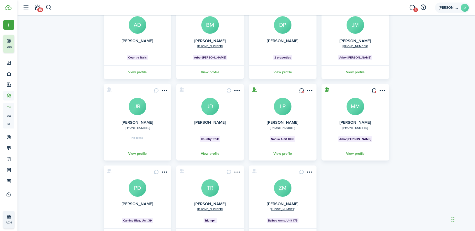
click at [462, 9] on avatar-text "D" at bounding box center [465, 8] width 8 height 8
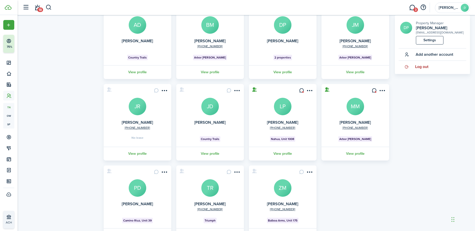
click at [424, 66] on span "Log out" at bounding box center [421, 67] width 13 height 5
